Goal: Transaction & Acquisition: Book appointment/travel/reservation

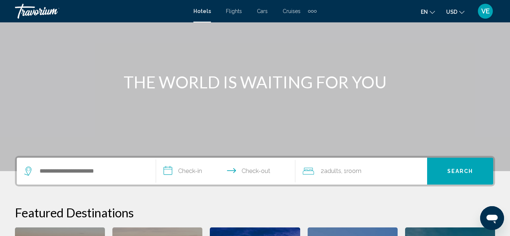
scroll to position [51, 0]
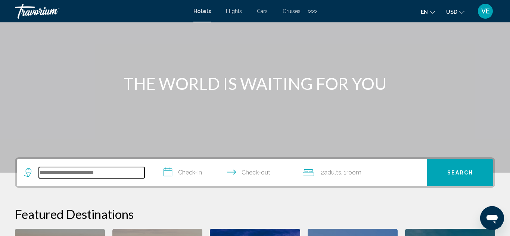
click at [74, 175] on input "Search widget" at bounding box center [92, 172] width 106 height 11
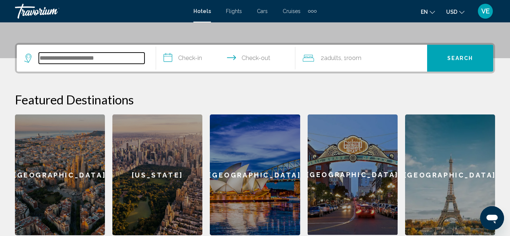
scroll to position [184, 0]
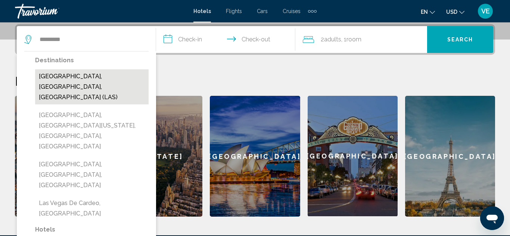
click at [125, 74] on button "[GEOGRAPHIC_DATA], [GEOGRAPHIC_DATA], [GEOGRAPHIC_DATA] (LAS)" at bounding box center [91, 86] width 113 height 35
type input "**********"
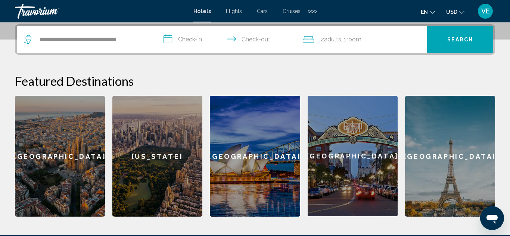
click at [186, 43] on input "**********" at bounding box center [227, 40] width 142 height 29
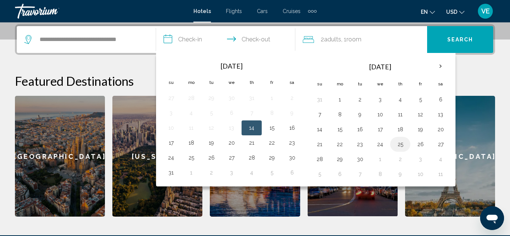
click at [400, 145] on button "25" at bounding box center [400, 144] width 12 height 10
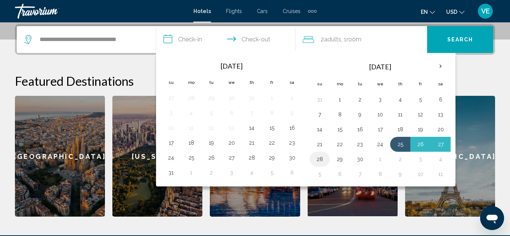
click at [321, 161] on button "28" at bounding box center [319, 159] width 12 height 10
type input "**********"
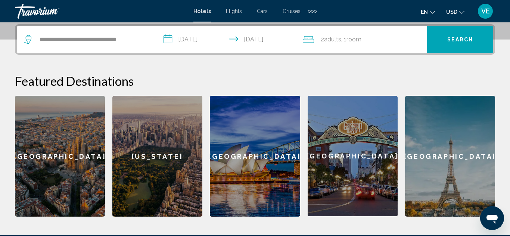
click at [470, 36] on span "Search" at bounding box center [460, 39] width 26 height 6
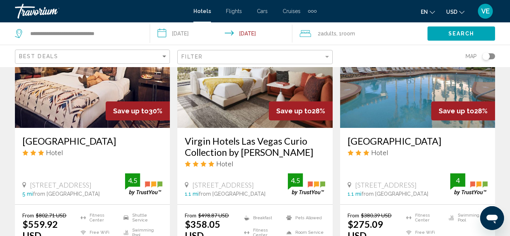
scroll to position [985, 0]
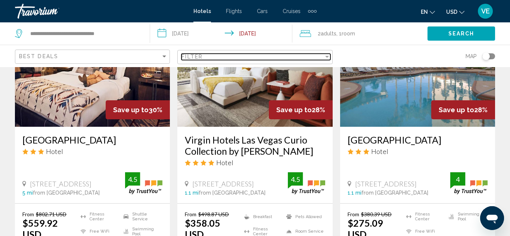
click at [327, 57] on div "Filter" at bounding box center [327, 57] width 4 height 2
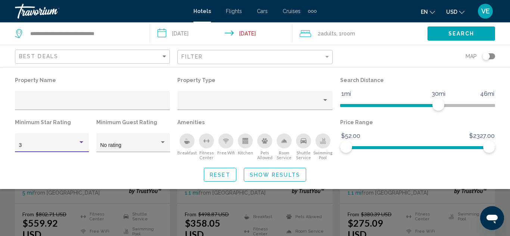
click at [81, 142] on div "Hotel Filters" at bounding box center [81, 142] width 4 height 2
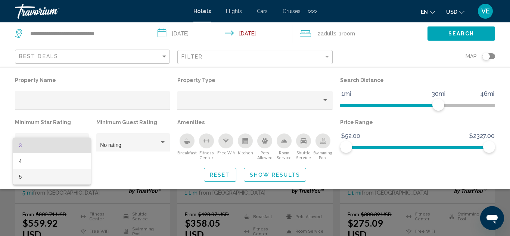
click at [64, 173] on span "5" at bounding box center [52, 177] width 66 height 16
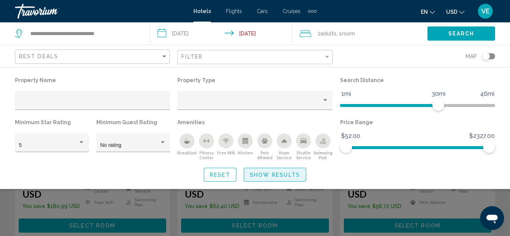
click at [259, 178] on button "Show Results" at bounding box center [275, 175] width 62 height 14
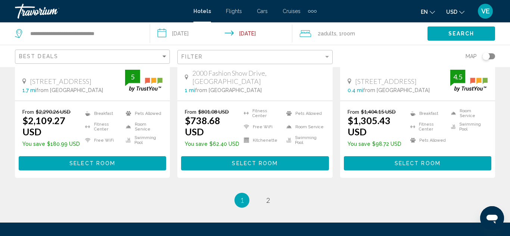
scroll to position [1074, 0]
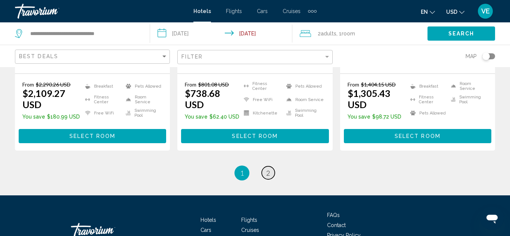
click at [268, 169] on span "2" at bounding box center [268, 173] width 4 height 8
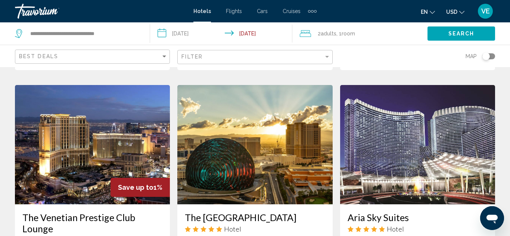
scroll to position [567, 0]
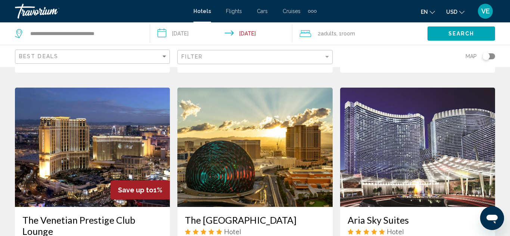
click at [426, 149] on img "Main content" at bounding box center [417, 147] width 155 height 119
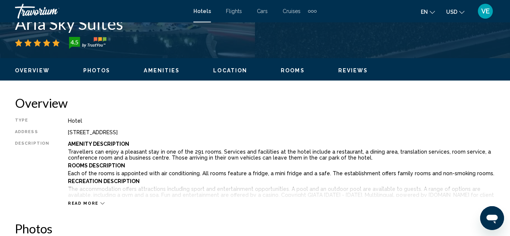
scroll to position [320, 0]
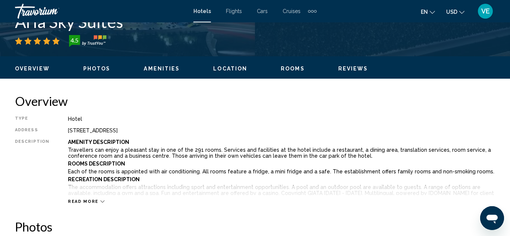
click at [93, 201] on span "Read more" at bounding box center [83, 201] width 31 height 5
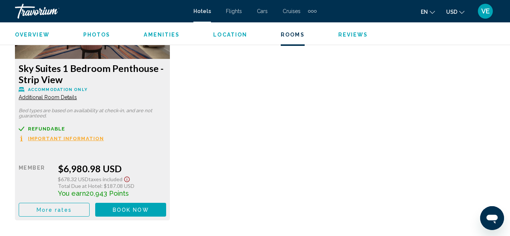
scroll to position [1231, 0]
click at [116, 207] on span "Book now" at bounding box center [131, 210] width 36 height 6
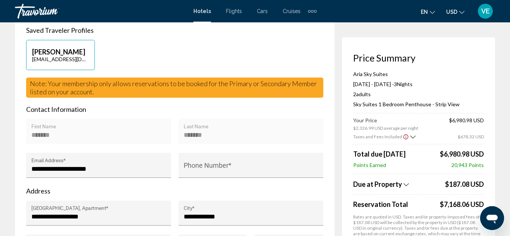
scroll to position [194, 0]
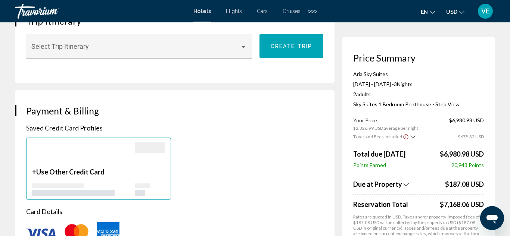
scroll to position [537, 0]
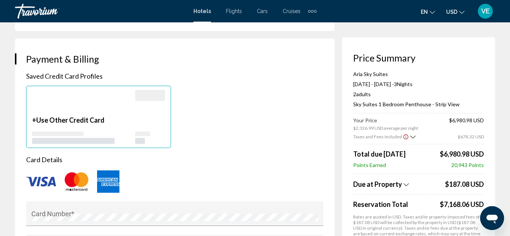
click at [474, 114] on div "Aria Sky Suites [DATE] - [DATE] - 3 Night Nights 2 Adult Adults , 0 Child Child…" at bounding box center [418, 168] width 131 height 194
click at [474, 116] on div "Aria Sky Suites [DATE] - [DATE] - 3 Night Nights 2 Adult Adults , 0 Child Child…" at bounding box center [418, 168] width 131 height 194
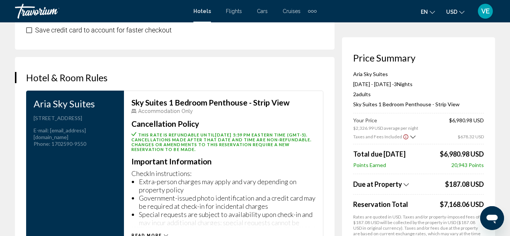
scroll to position [970, 0]
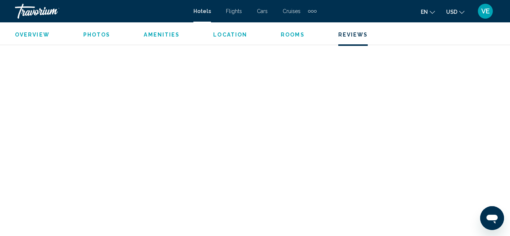
scroll to position [1484, 0]
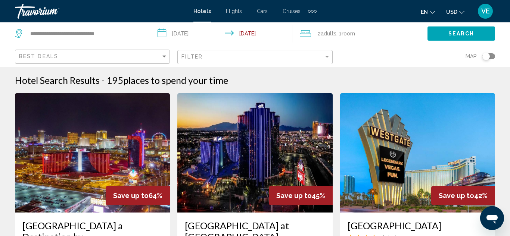
click at [381, 140] on img "Main content" at bounding box center [417, 152] width 155 height 119
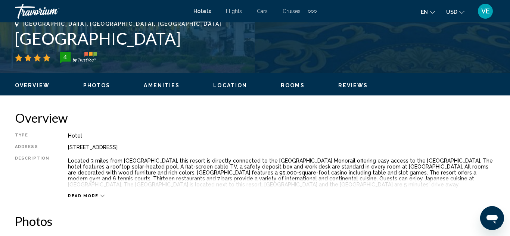
scroll to position [305, 0]
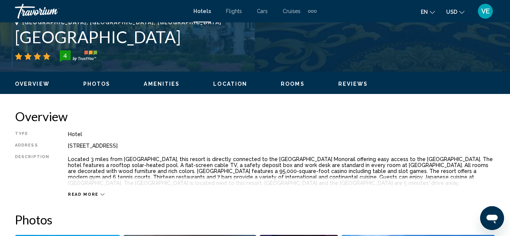
click at [93, 194] on span "Read more" at bounding box center [83, 194] width 31 height 5
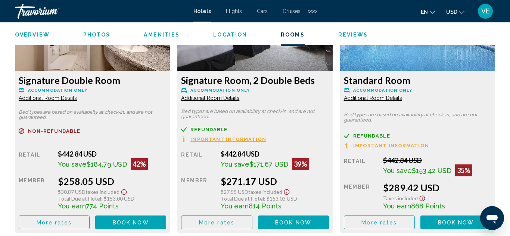
scroll to position [1200, 0]
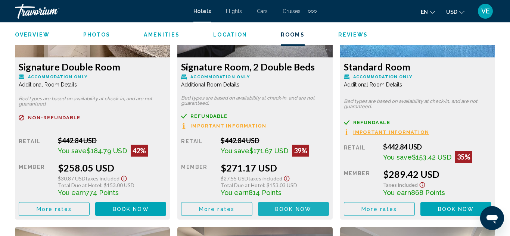
click at [289, 210] on span "Book now" at bounding box center [293, 209] width 36 height 6
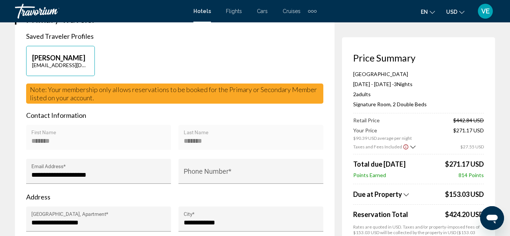
scroll to position [194, 0]
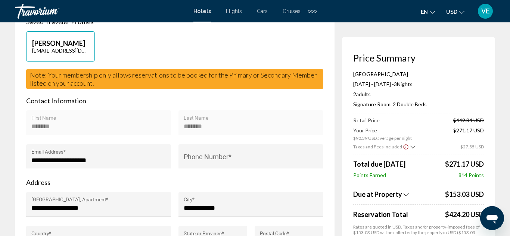
click at [403, 194] on icon "Show Taxes and Fees breakdown" at bounding box center [405, 195] width 5 height 6
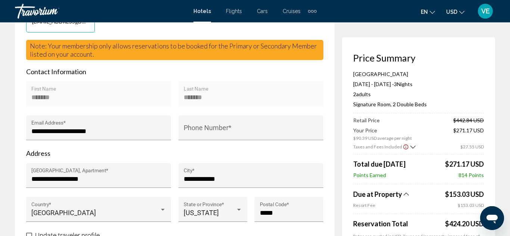
scroll to position [224, 0]
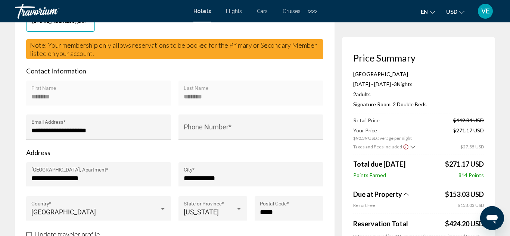
click at [387, 225] on span "Reservation Total" at bounding box center [398, 224] width 90 height 8
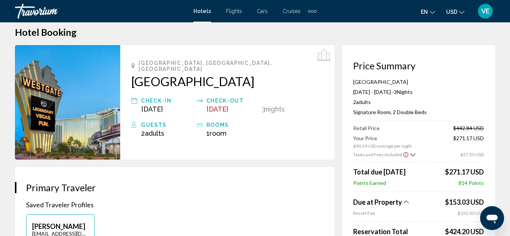
scroll to position [0, 0]
